Goal: Transaction & Acquisition: Book appointment/travel/reservation

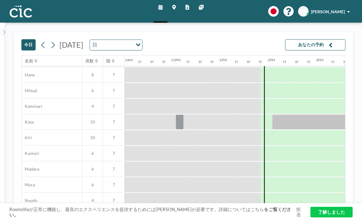
scroll to position [0, 528]
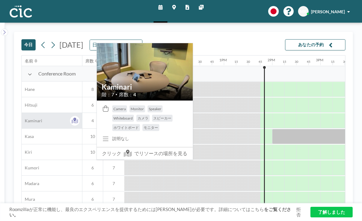
click at [50, 113] on div "Kaminari" at bounding box center [52, 120] width 60 height 15
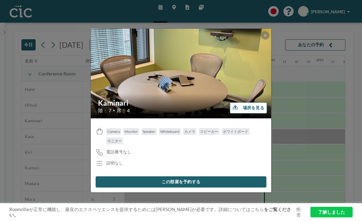
click at [189, 176] on button "この部屋を予約する" at bounding box center [181, 181] width 171 height 11
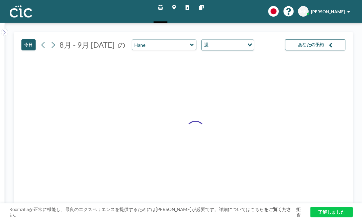
type input "Kaminari"
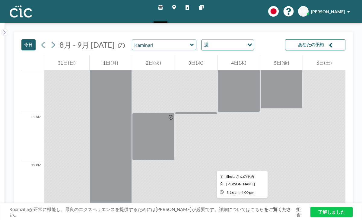
scroll to position [485, 0]
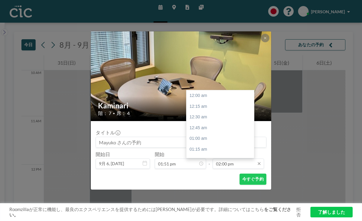
scroll to position [539, 0]
click at [209, 206] on div "03:15 pm" at bounding box center [220, 211] width 68 height 11
type input "03:15 pm"
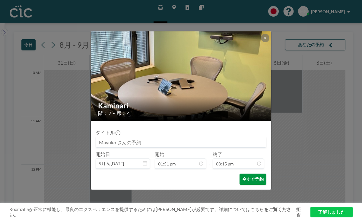
click at [240, 173] on button "今すぐ予約" at bounding box center [253, 178] width 27 height 11
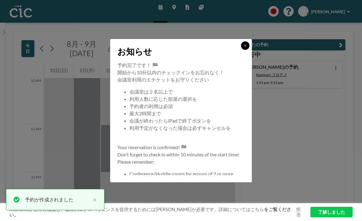
click at [243, 47] on icon at bounding box center [245, 46] width 4 height 4
